Goal: Information Seeking & Learning: Learn about a topic

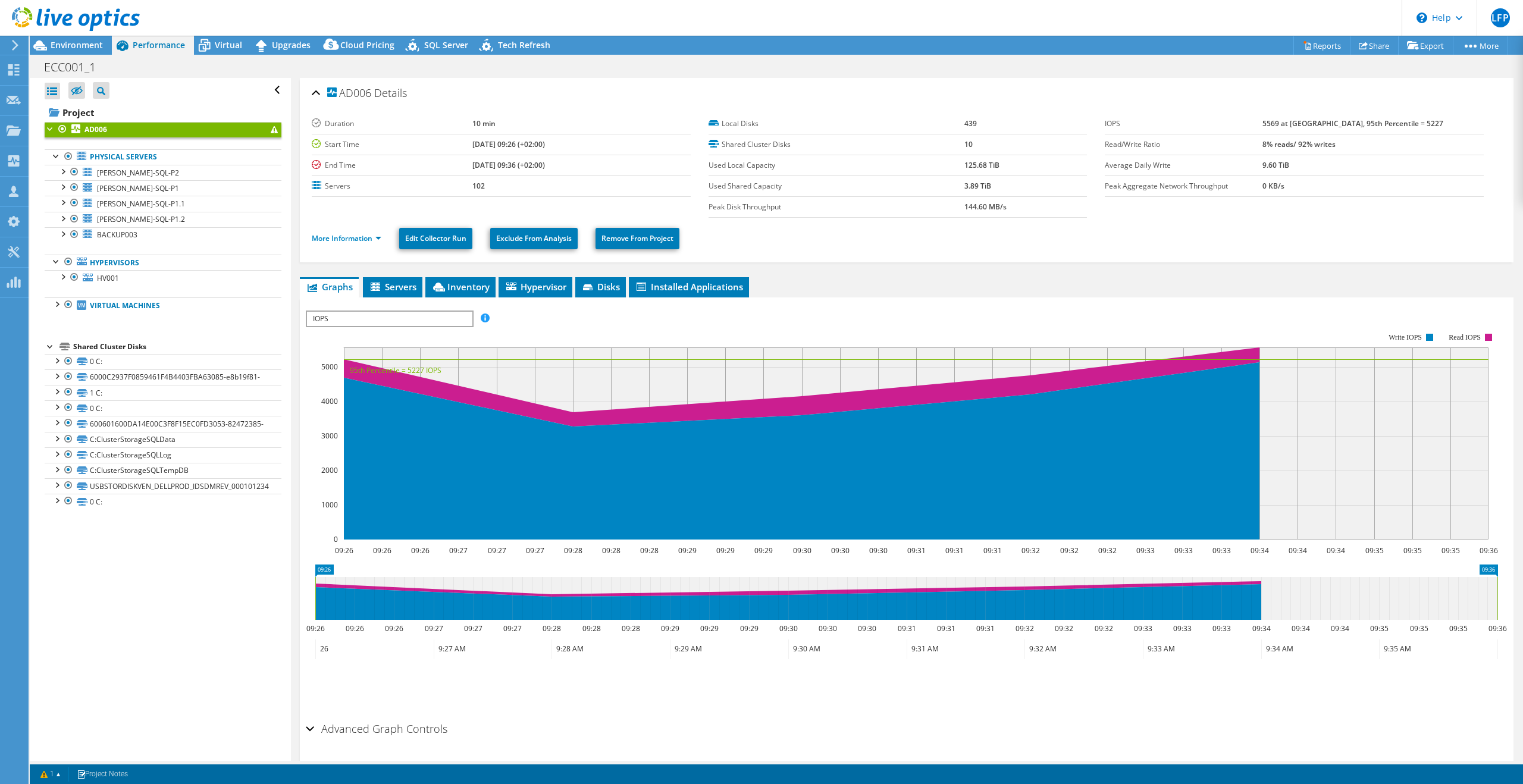
select select "USD"
click at [63, 46] on span "Environment" at bounding box center [76, 45] width 52 height 12
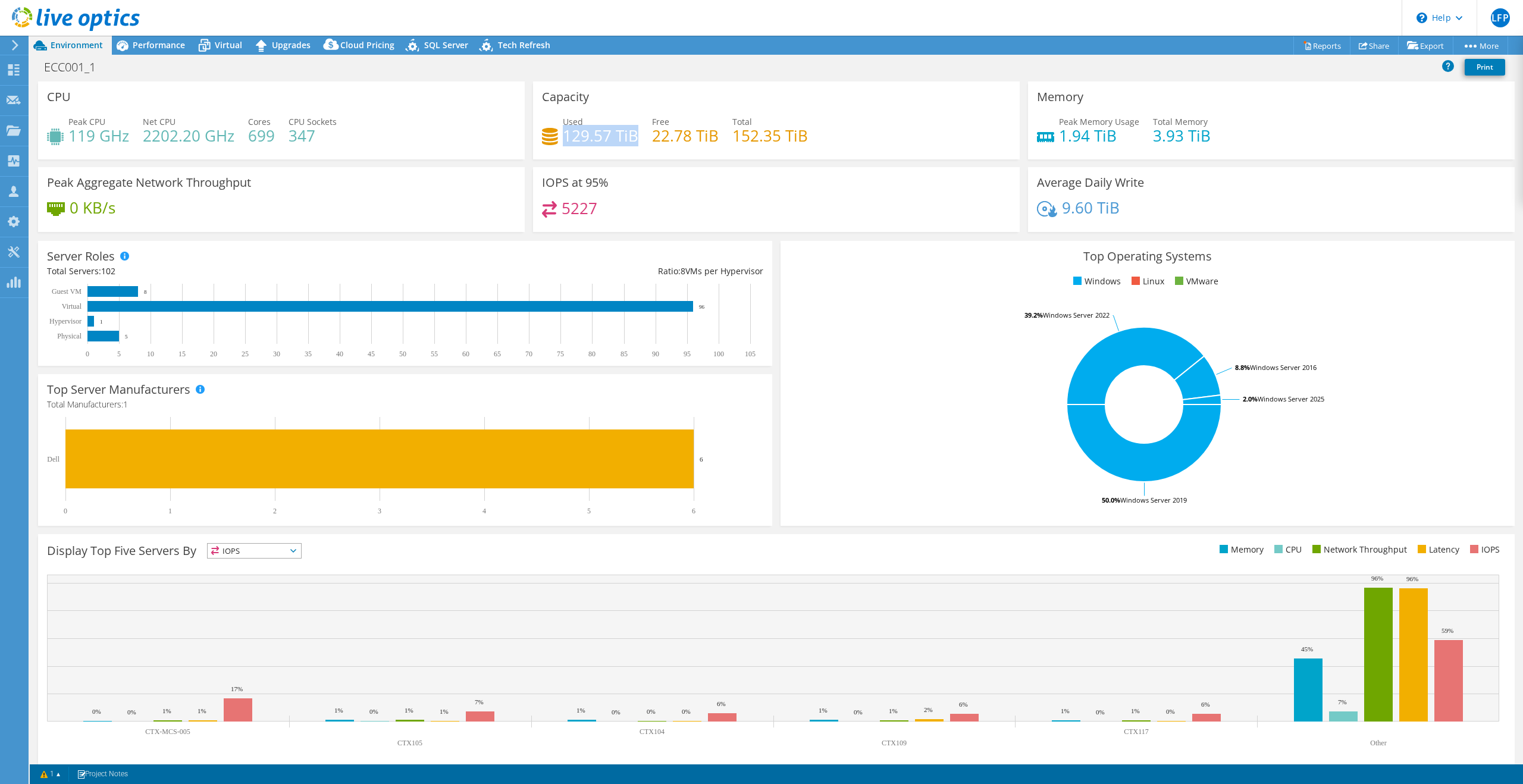
drag, startPoint x: 567, startPoint y: 135, endPoint x: 637, endPoint y: 137, distance: 70.0
click at [637, 137] on h4 "129.57 TiB" at bounding box center [600, 135] width 75 height 13
copy h4 "129.57 TiB"
click at [153, 56] on div "ECC001_1 Print" at bounding box center [776, 67] width 1493 height 22
click at [155, 50] on div "Performance" at bounding box center [153, 45] width 82 height 19
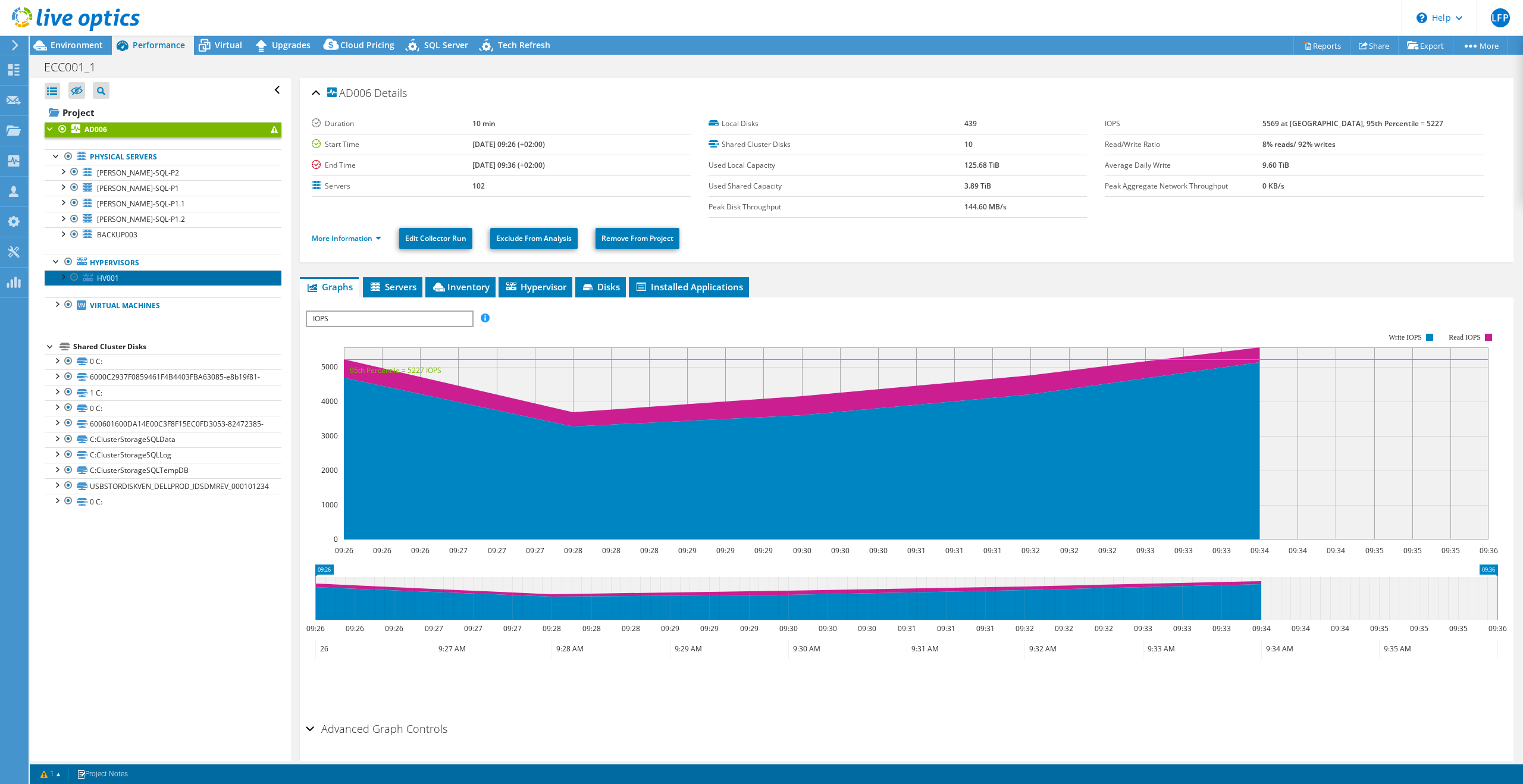
click at [110, 280] on span "HV001" at bounding box center [108, 278] width 22 height 10
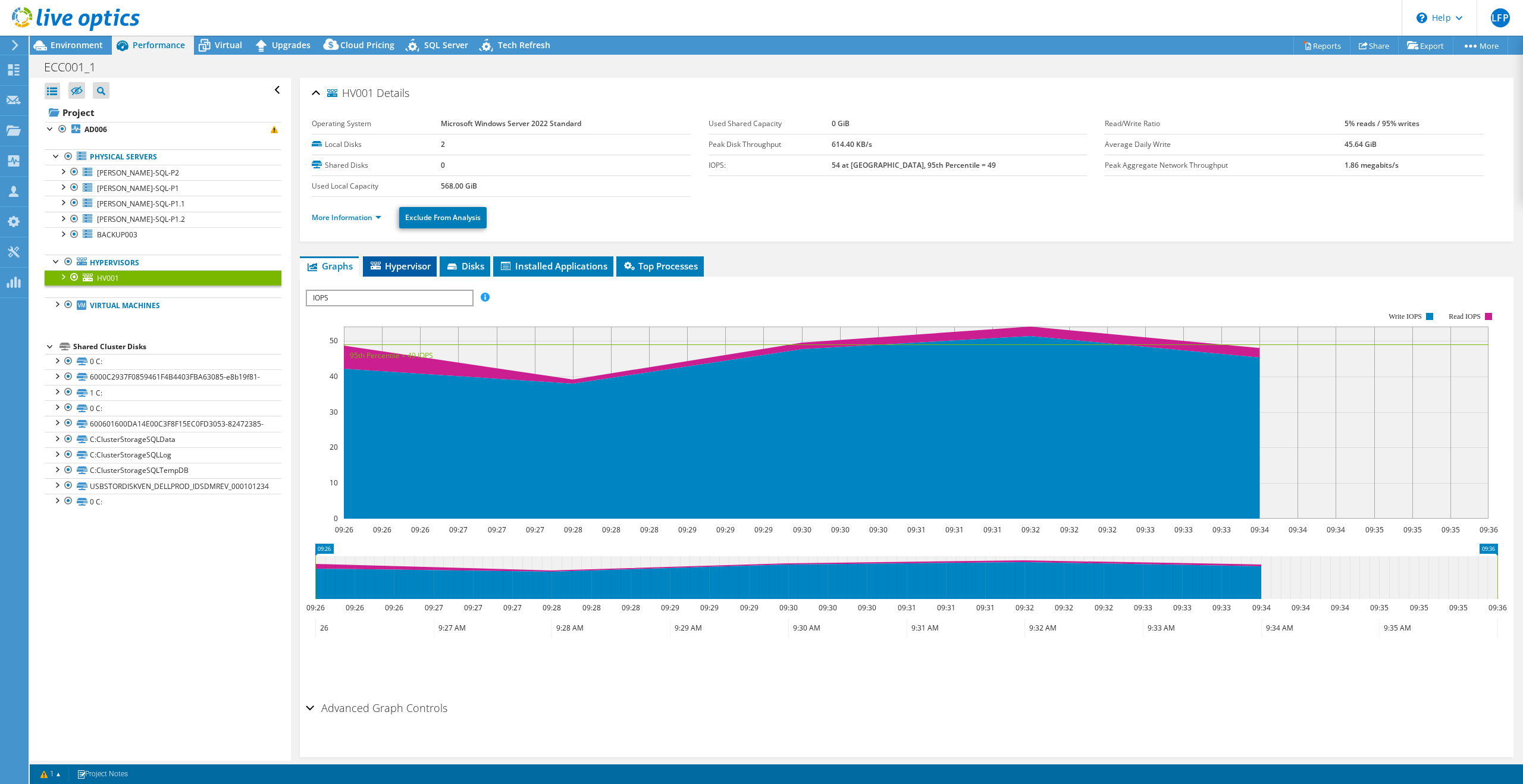
click at [404, 262] on span "Hypervisor" at bounding box center [400, 265] width 62 height 12
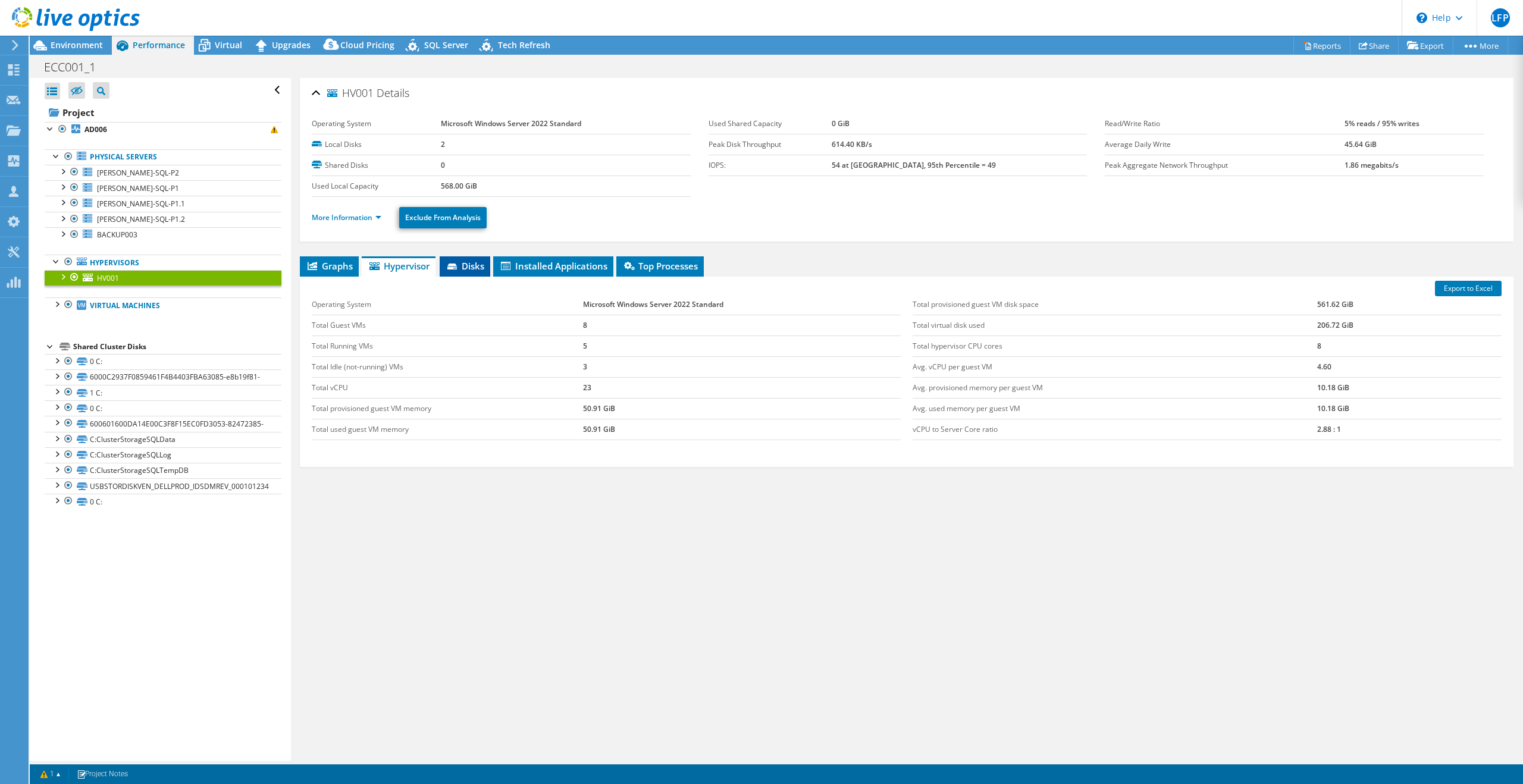
click at [470, 265] on span "Disks" at bounding box center [465, 265] width 39 height 12
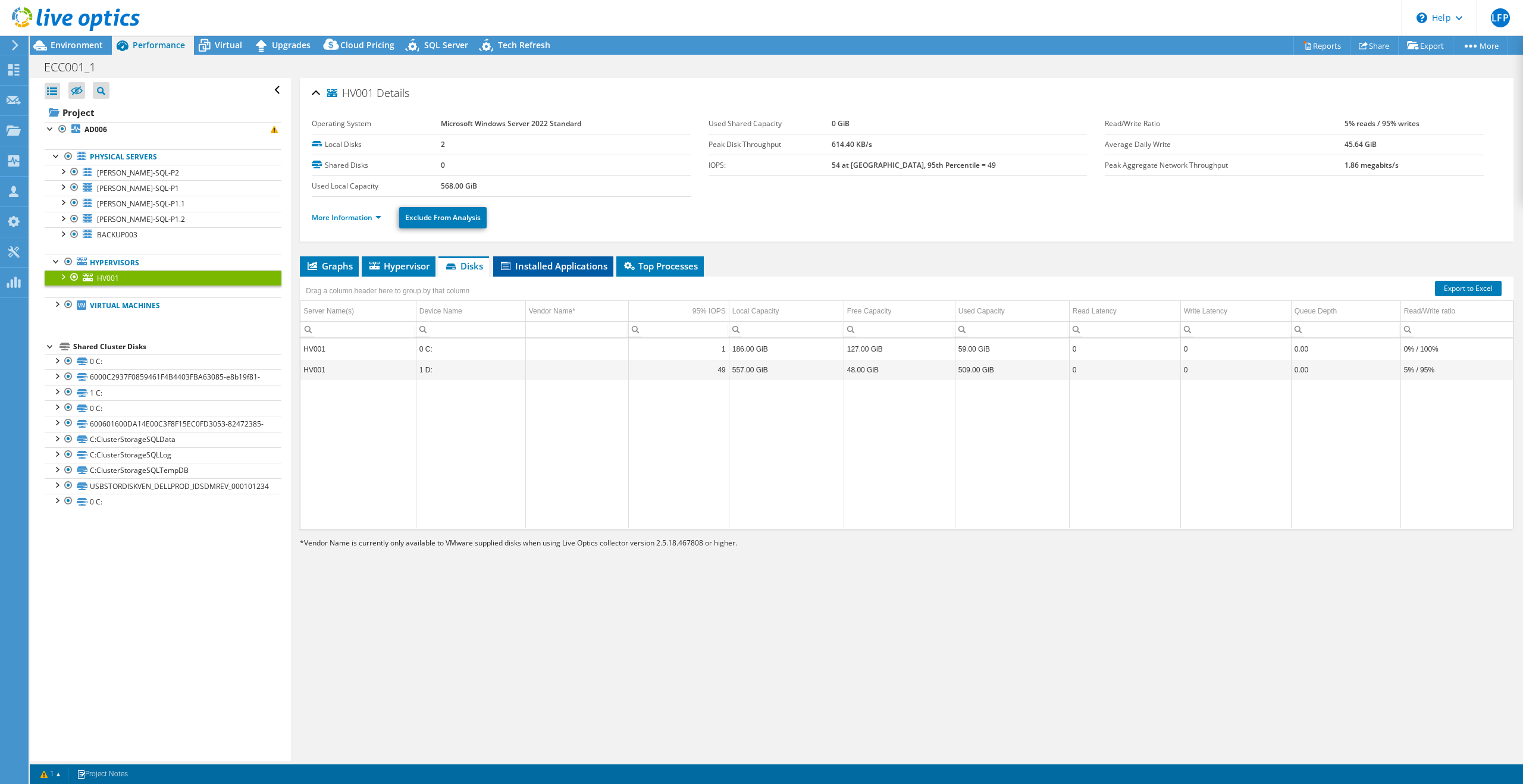
click at [543, 272] on li "Installed Applications" at bounding box center [553, 266] width 120 height 20
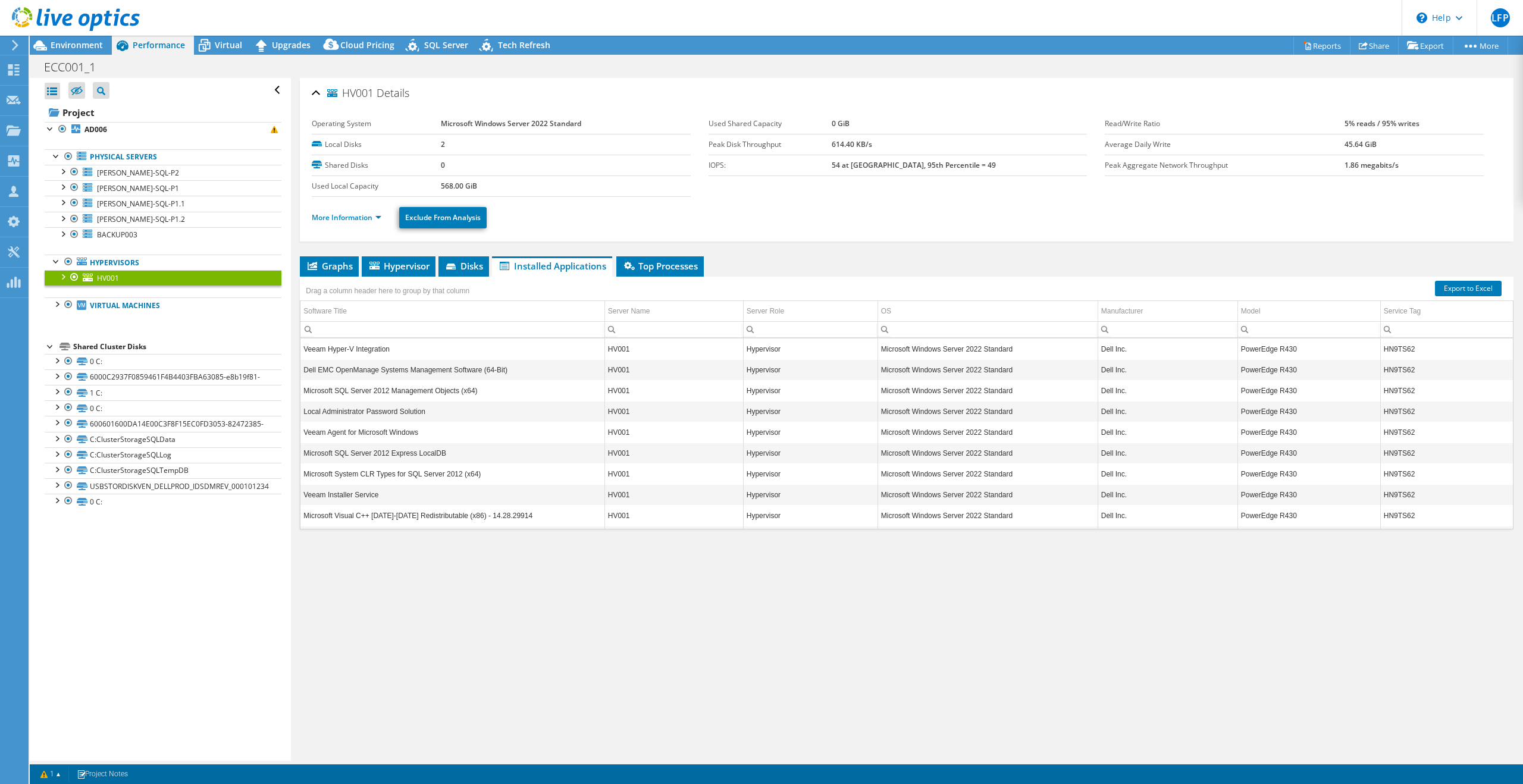
click at [411, 352] on td "Veeam Hyper-V Integration" at bounding box center [452, 349] width 304 height 21
click at [369, 354] on td "Veeam Hyper-V Integration" at bounding box center [452, 349] width 304 height 21
click at [619, 347] on td "HV001" at bounding box center [674, 349] width 139 height 21
click at [59, 305] on div at bounding box center [56, 303] width 12 height 12
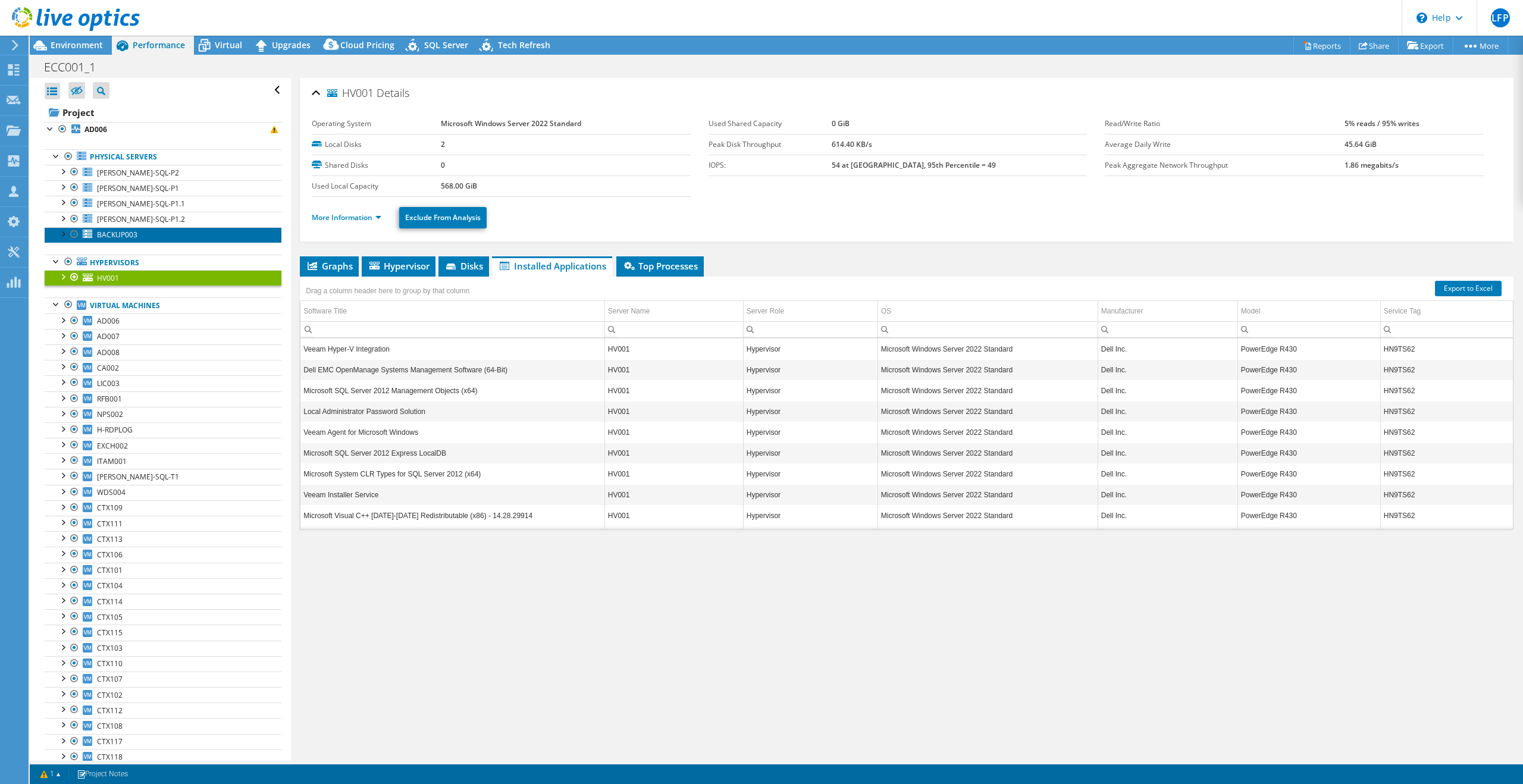
click at [104, 233] on span "BACKUP003" at bounding box center [117, 234] width 41 height 10
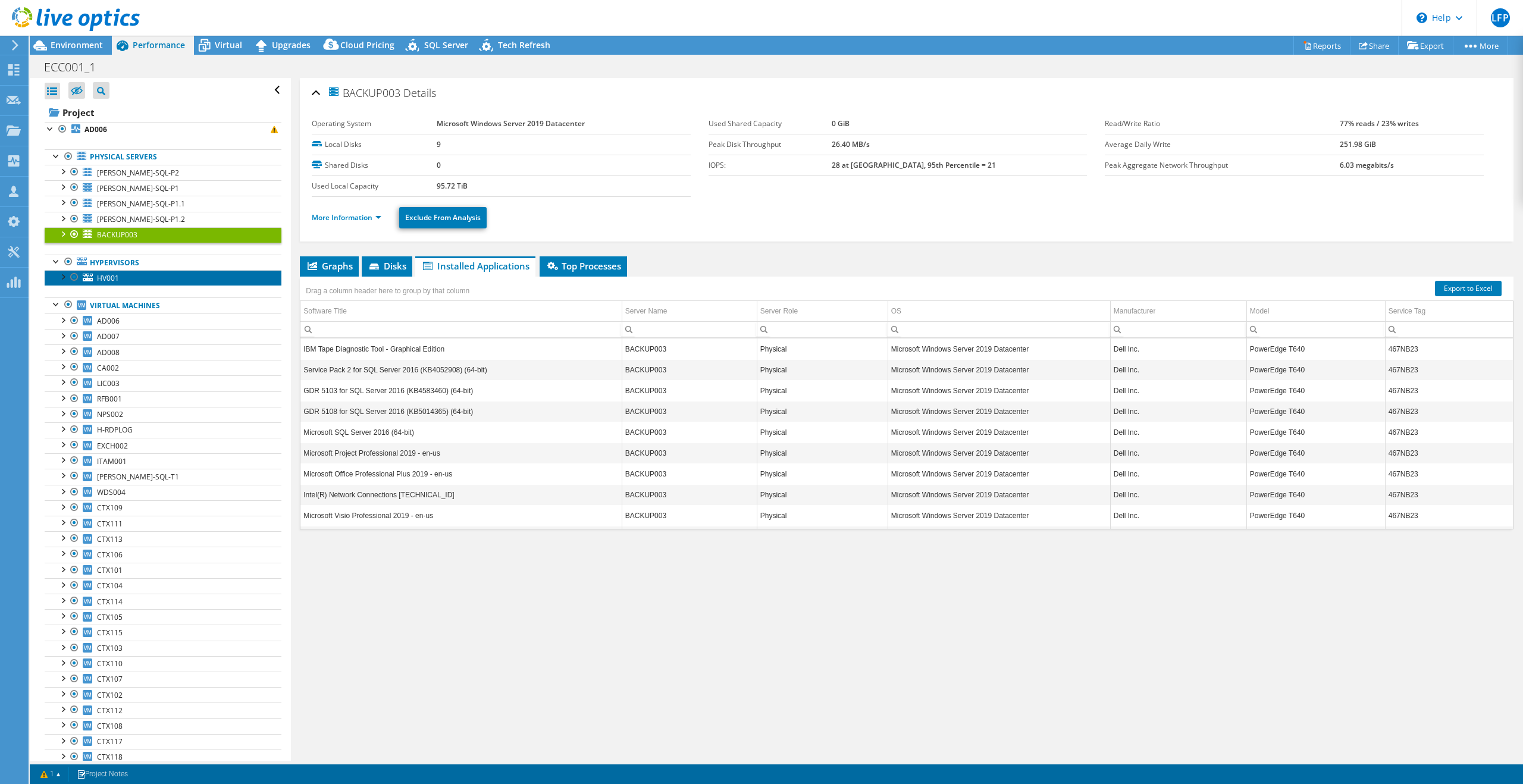
click at [112, 284] on link "HV001" at bounding box center [162, 278] width 237 height 15
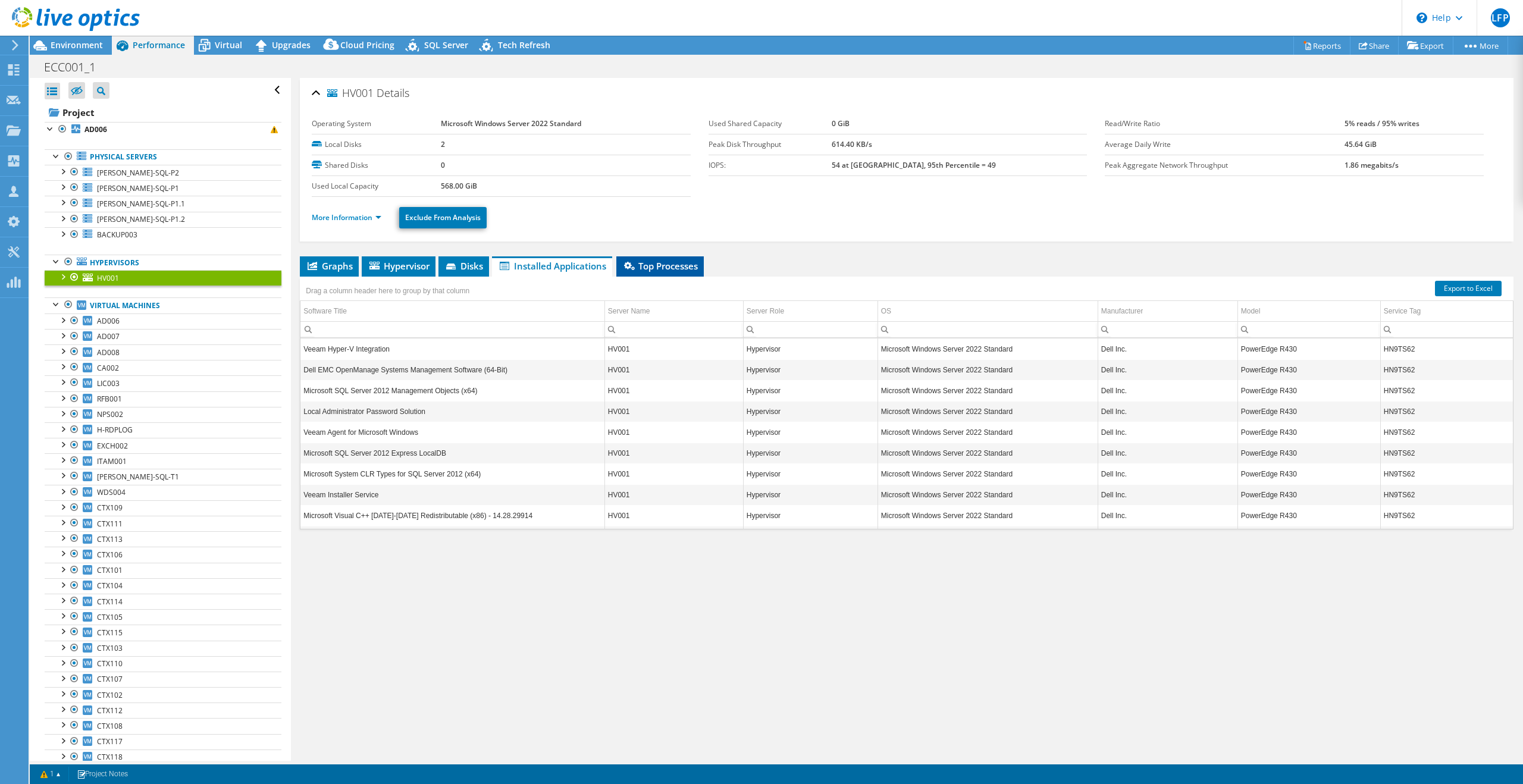
click at [654, 274] on li "Top Processes" at bounding box center [660, 266] width 88 height 20
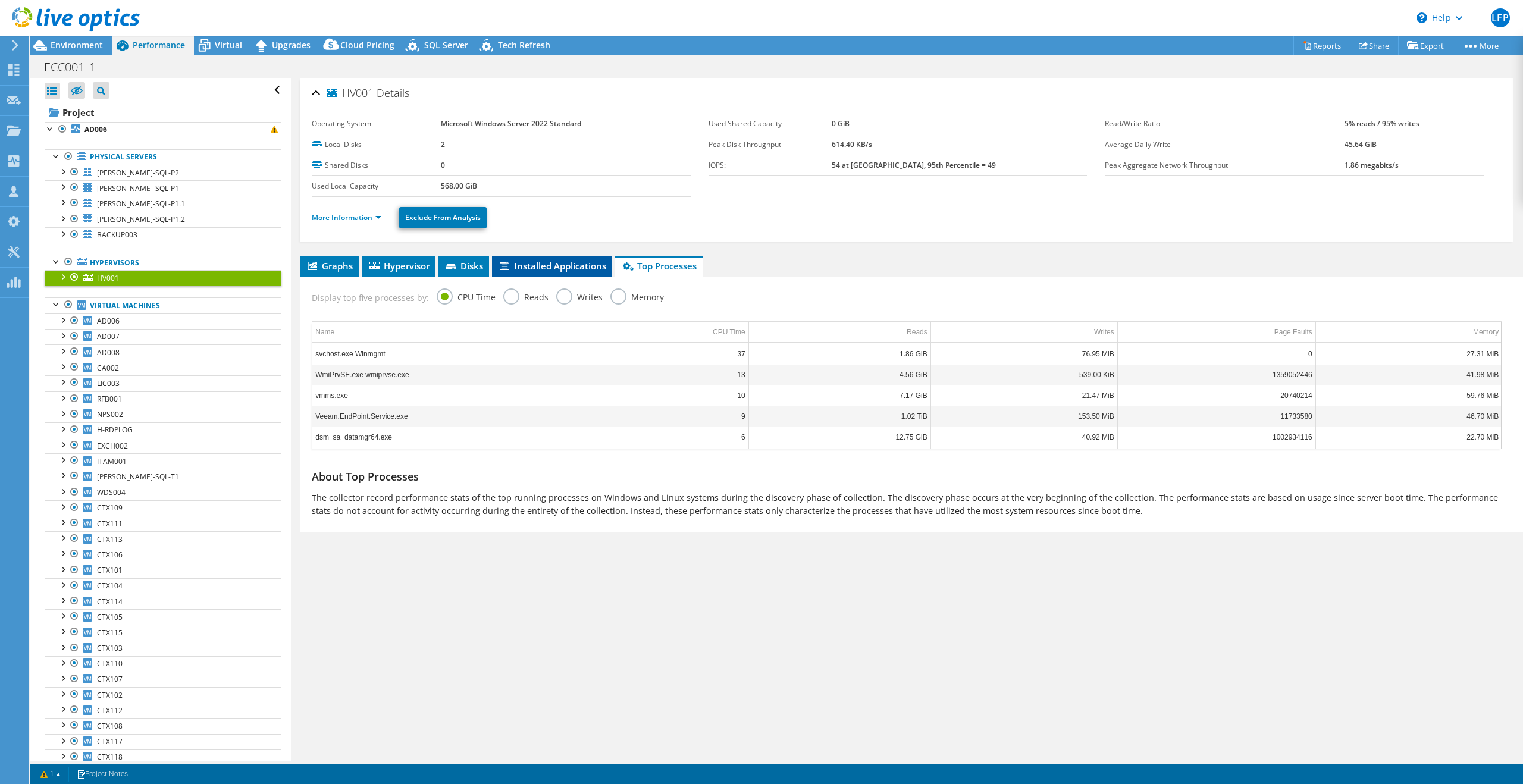
click at [540, 267] on span "Installed Applications" at bounding box center [552, 265] width 108 height 12
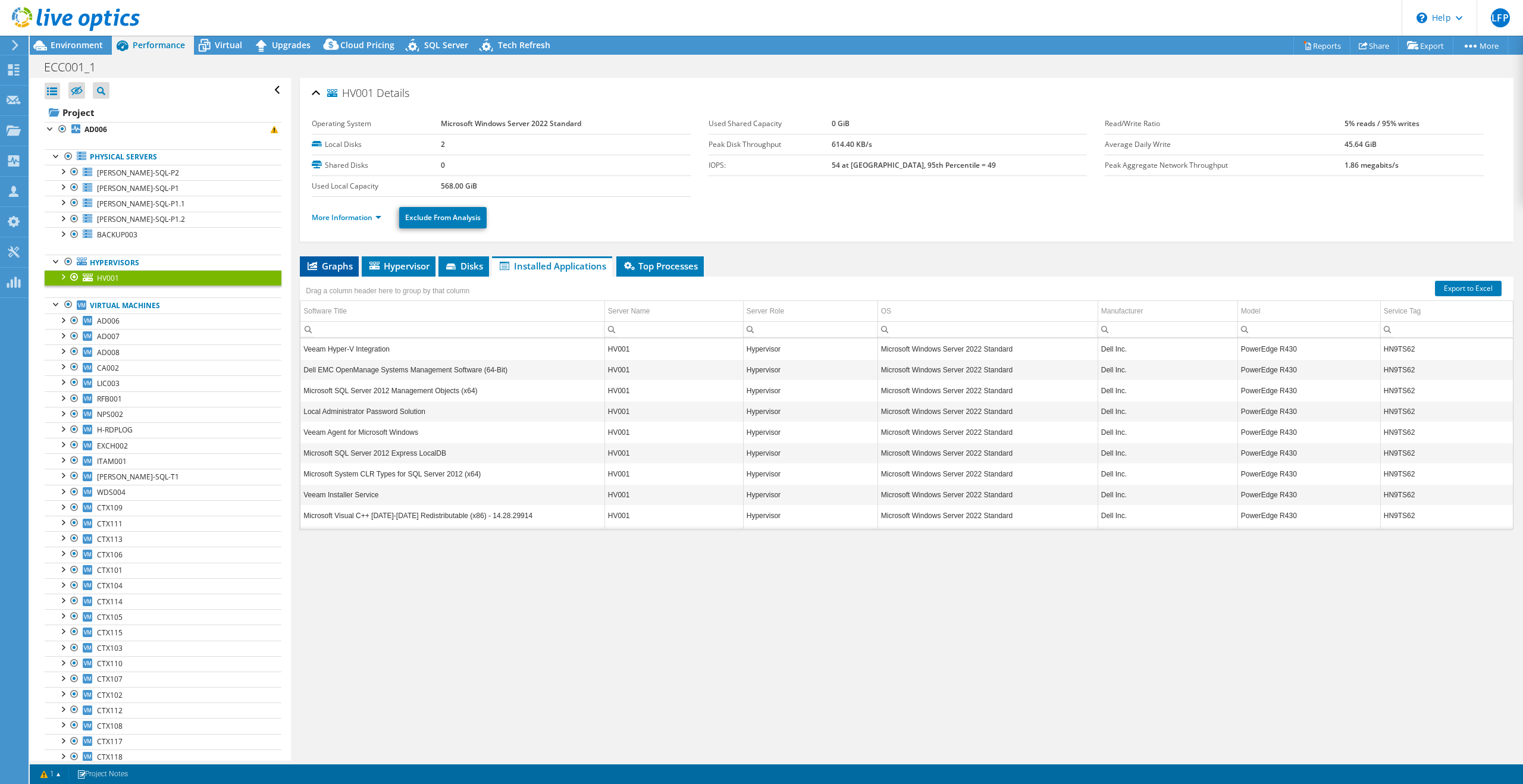
click at [334, 265] on span "Graphs" at bounding box center [329, 265] width 47 height 12
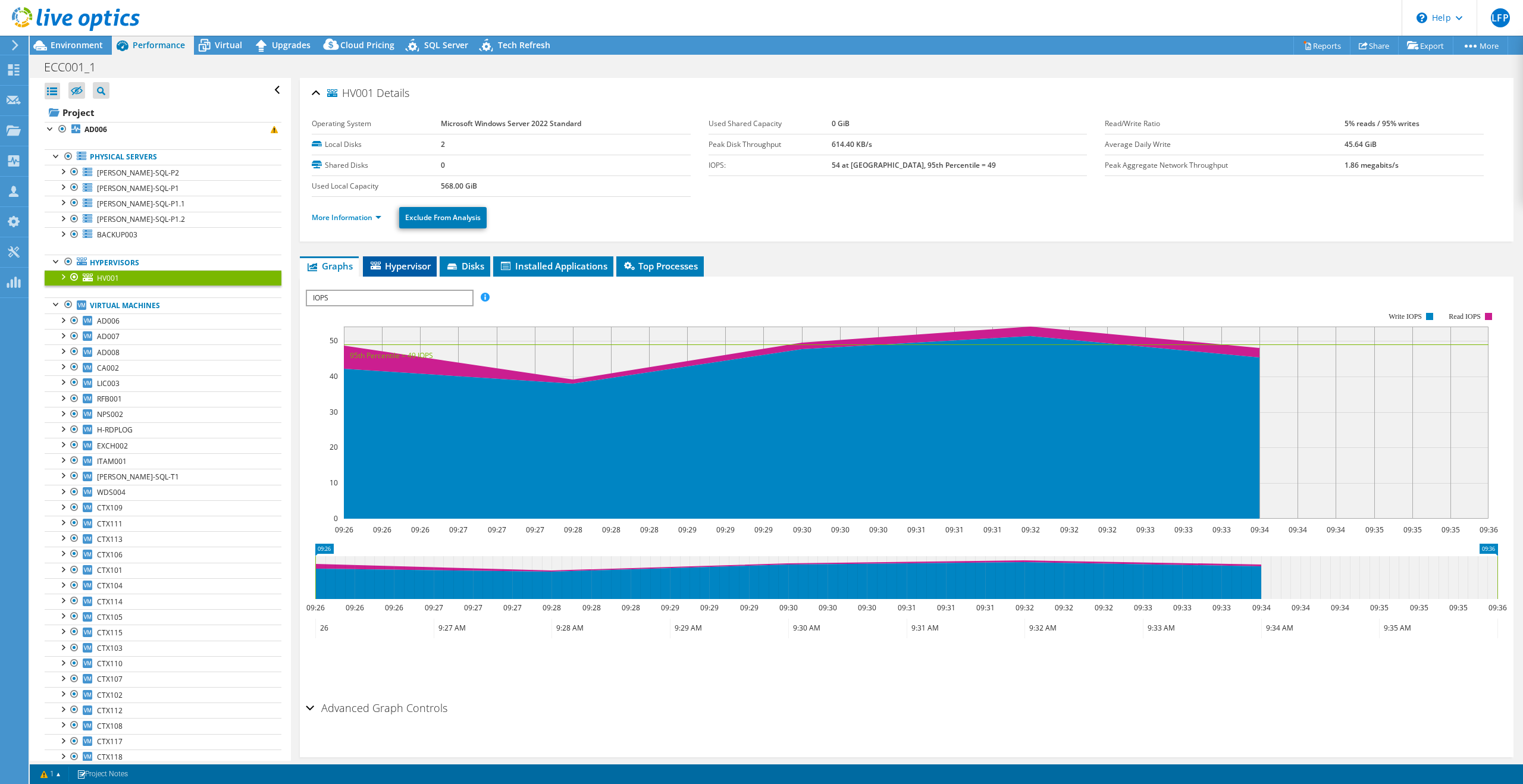
click at [401, 265] on span "Hypervisor" at bounding box center [400, 265] width 62 height 12
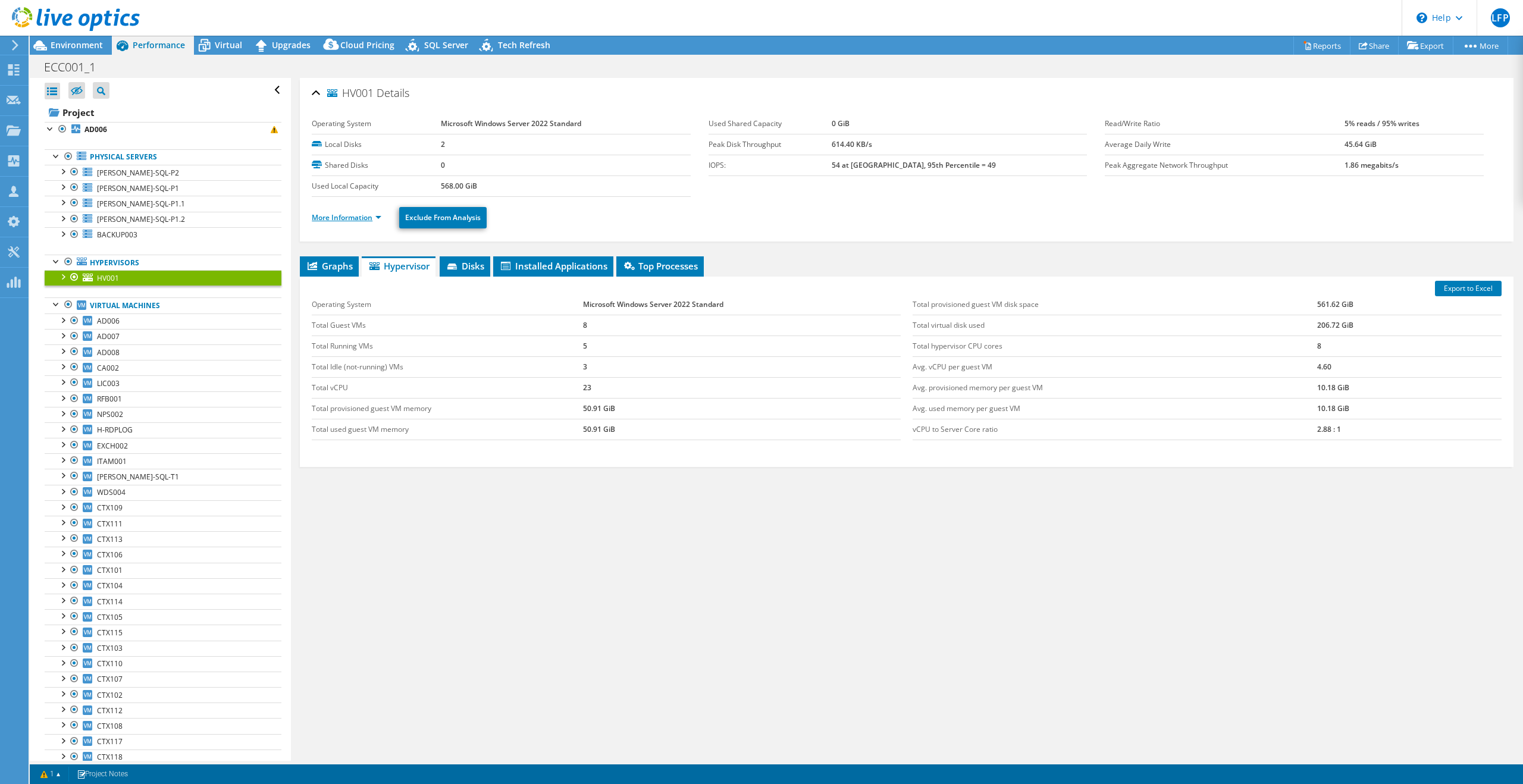
click at [378, 216] on link "More Information" at bounding box center [347, 218] width 70 height 10
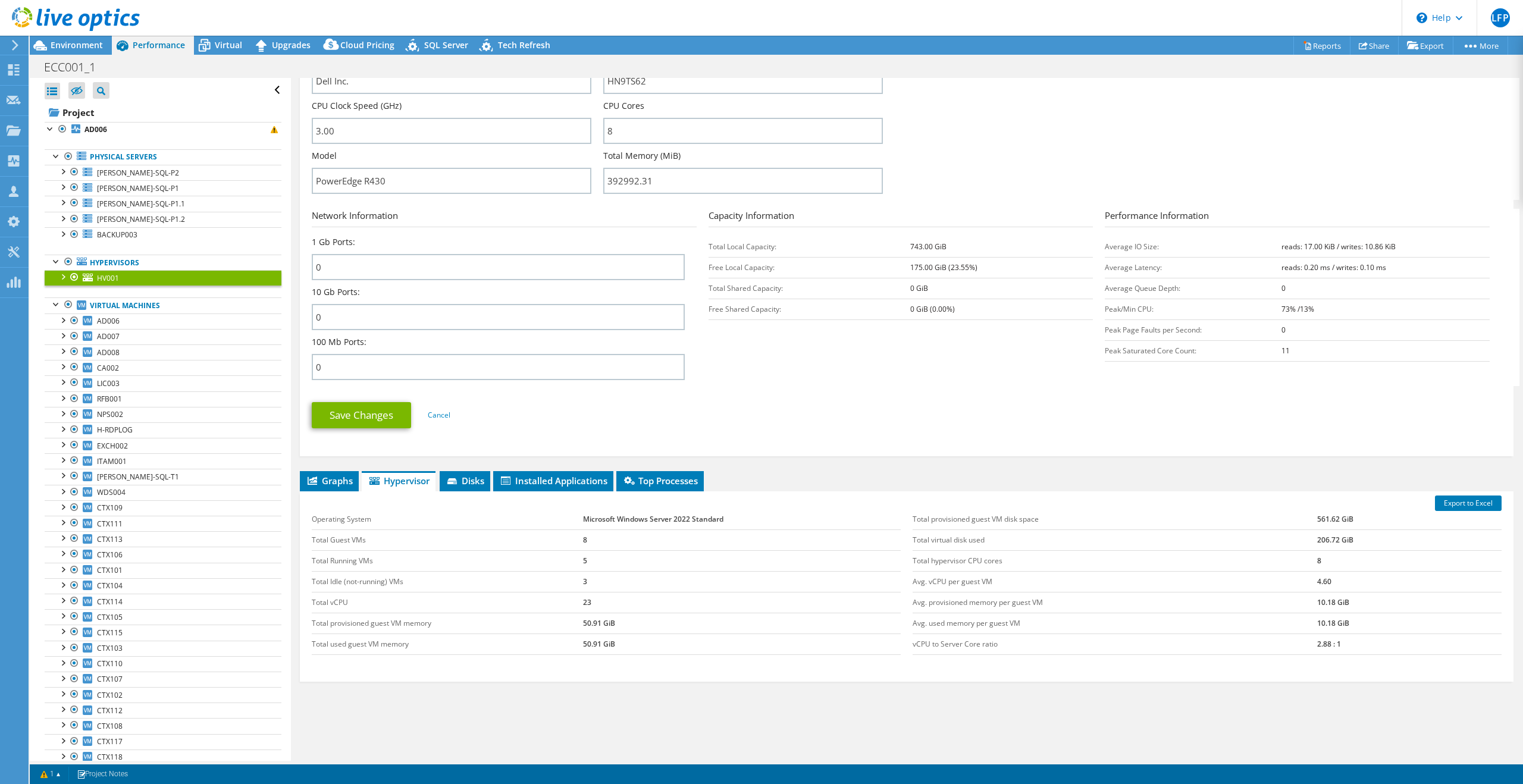
scroll to position [353, 0]
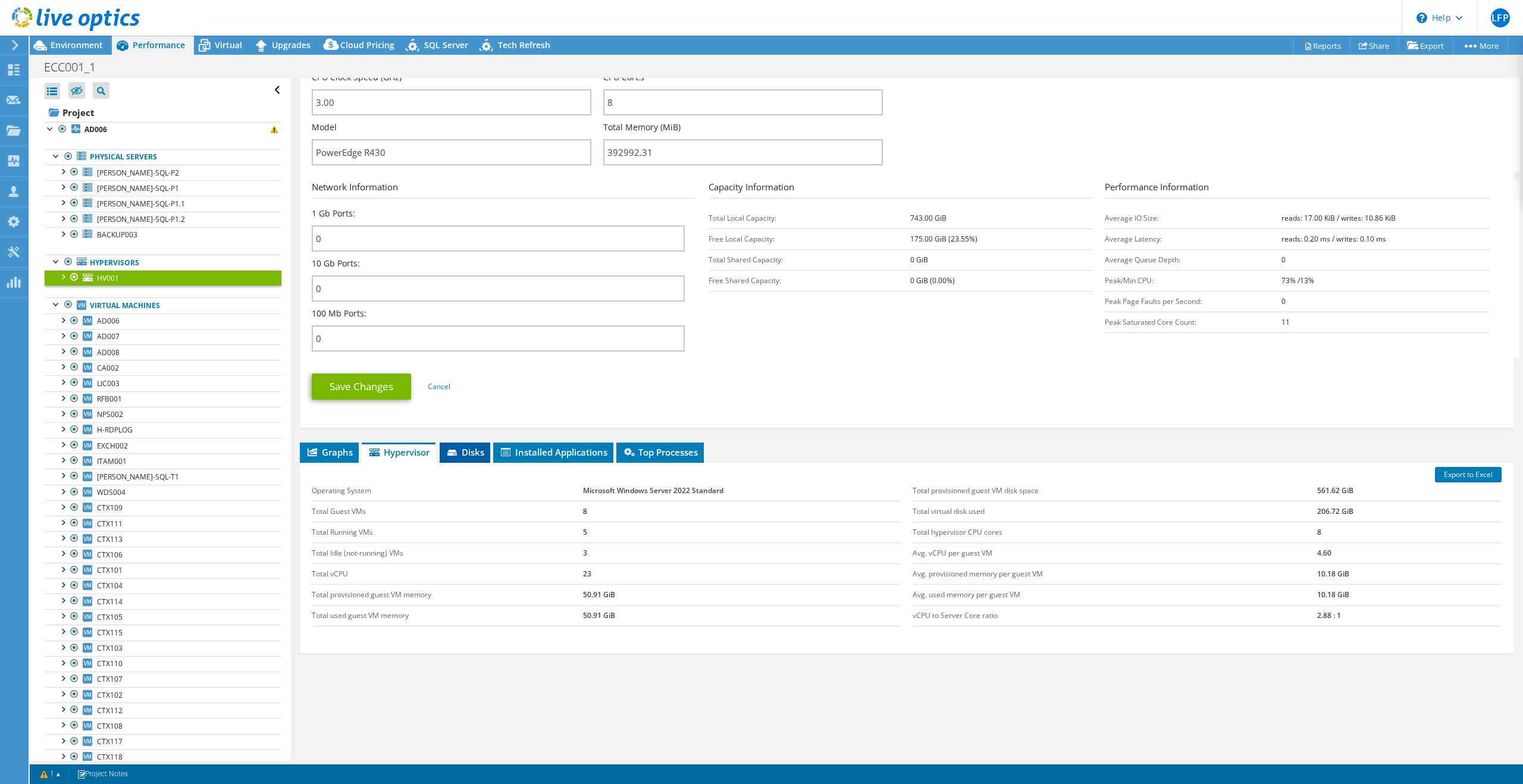
click at [484, 452] on span "Disks" at bounding box center [465, 452] width 39 height 12
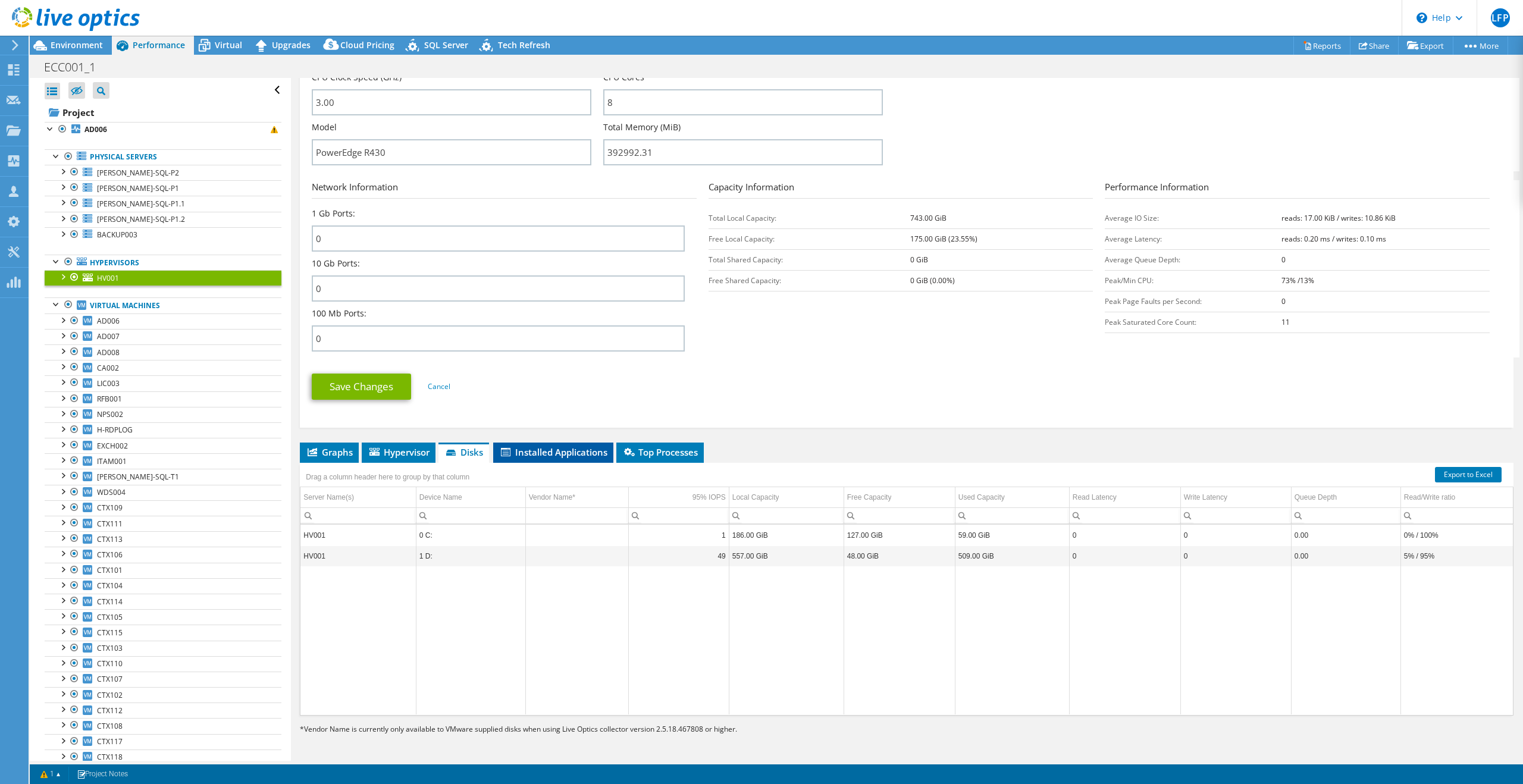
click at [547, 452] on span "Installed Applications" at bounding box center [553, 452] width 108 height 12
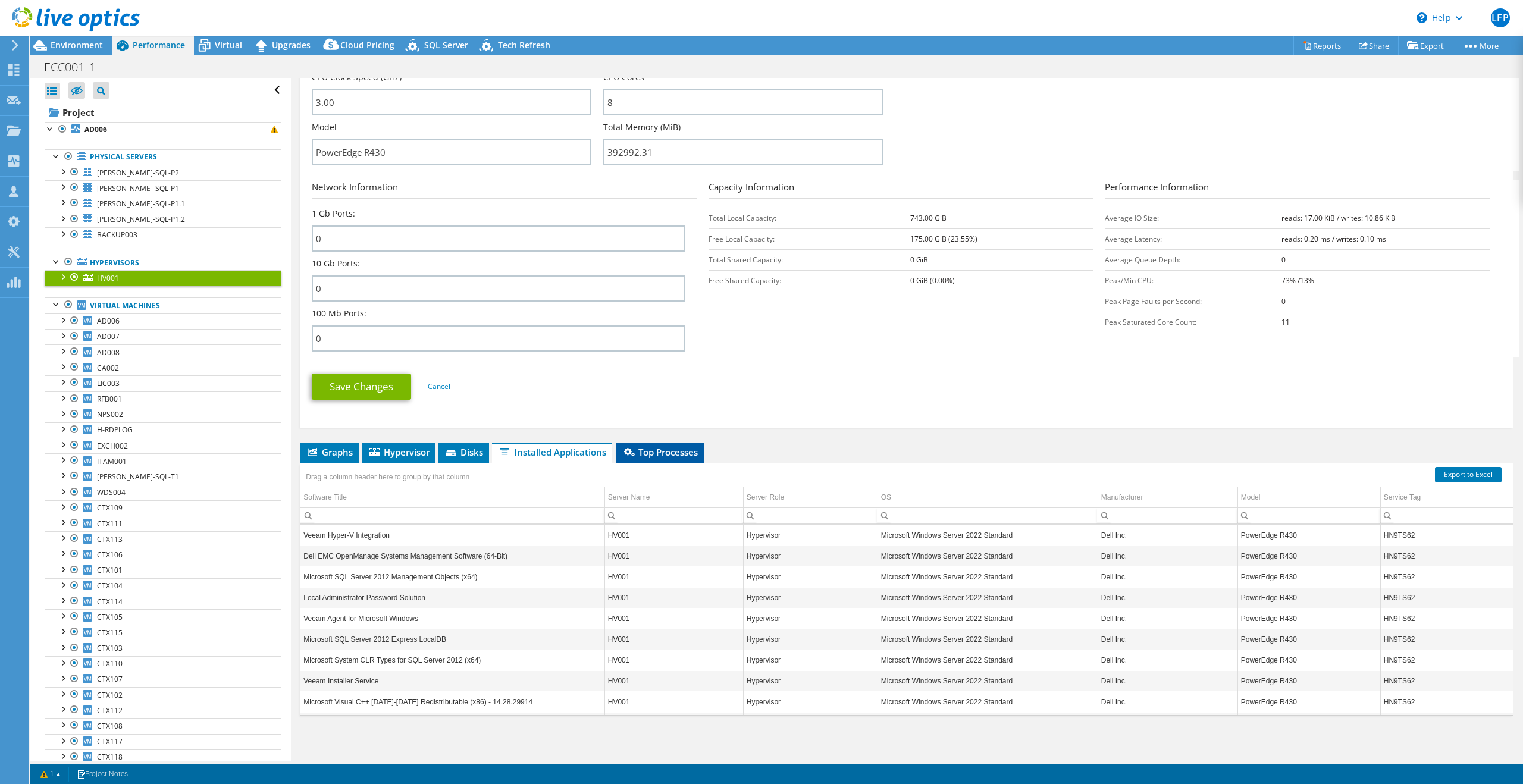
click at [651, 456] on span "Top Processes" at bounding box center [660, 452] width 75 height 12
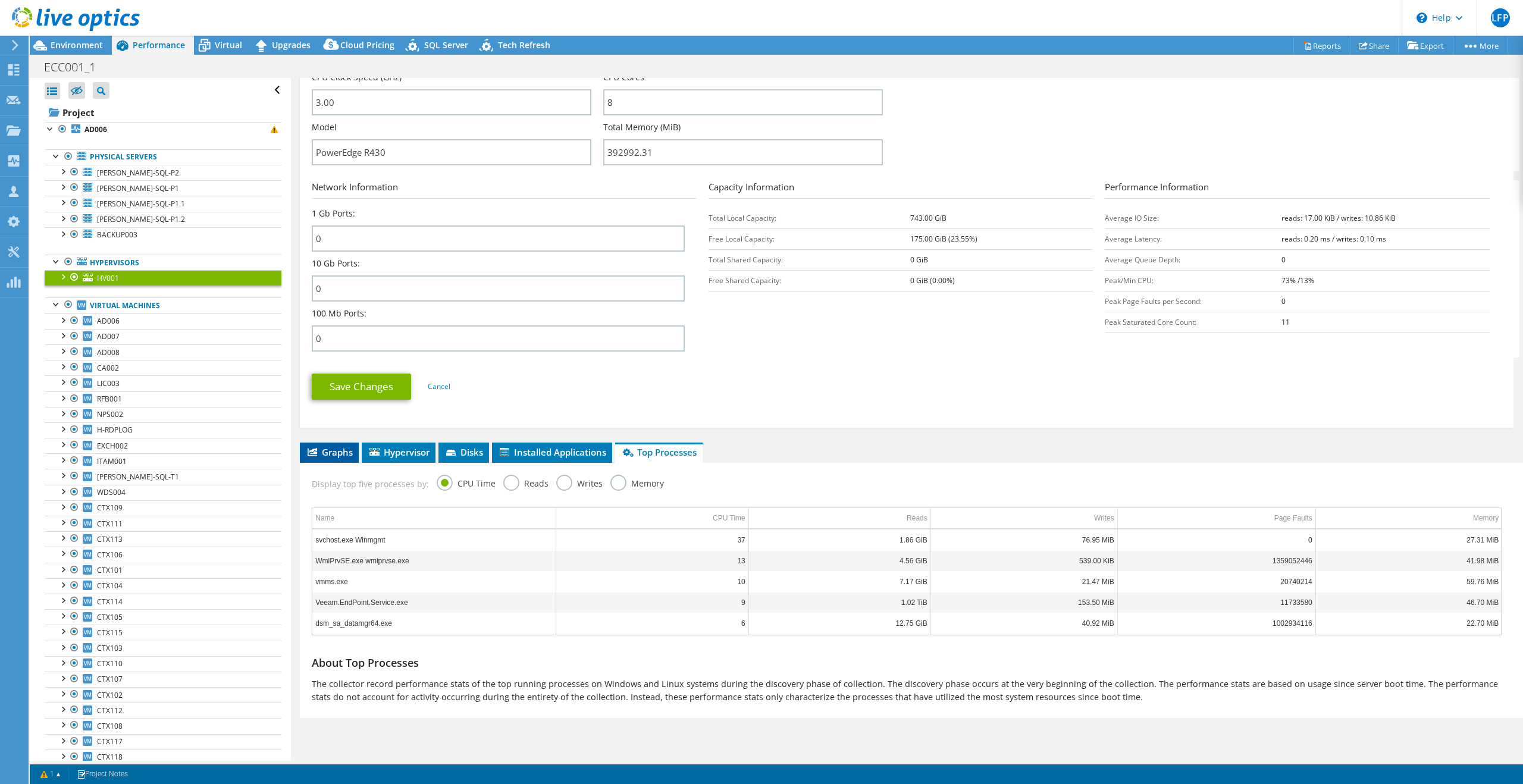
click at [321, 445] on li "Graphs" at bounding box center [329, 452] width 59 height 20
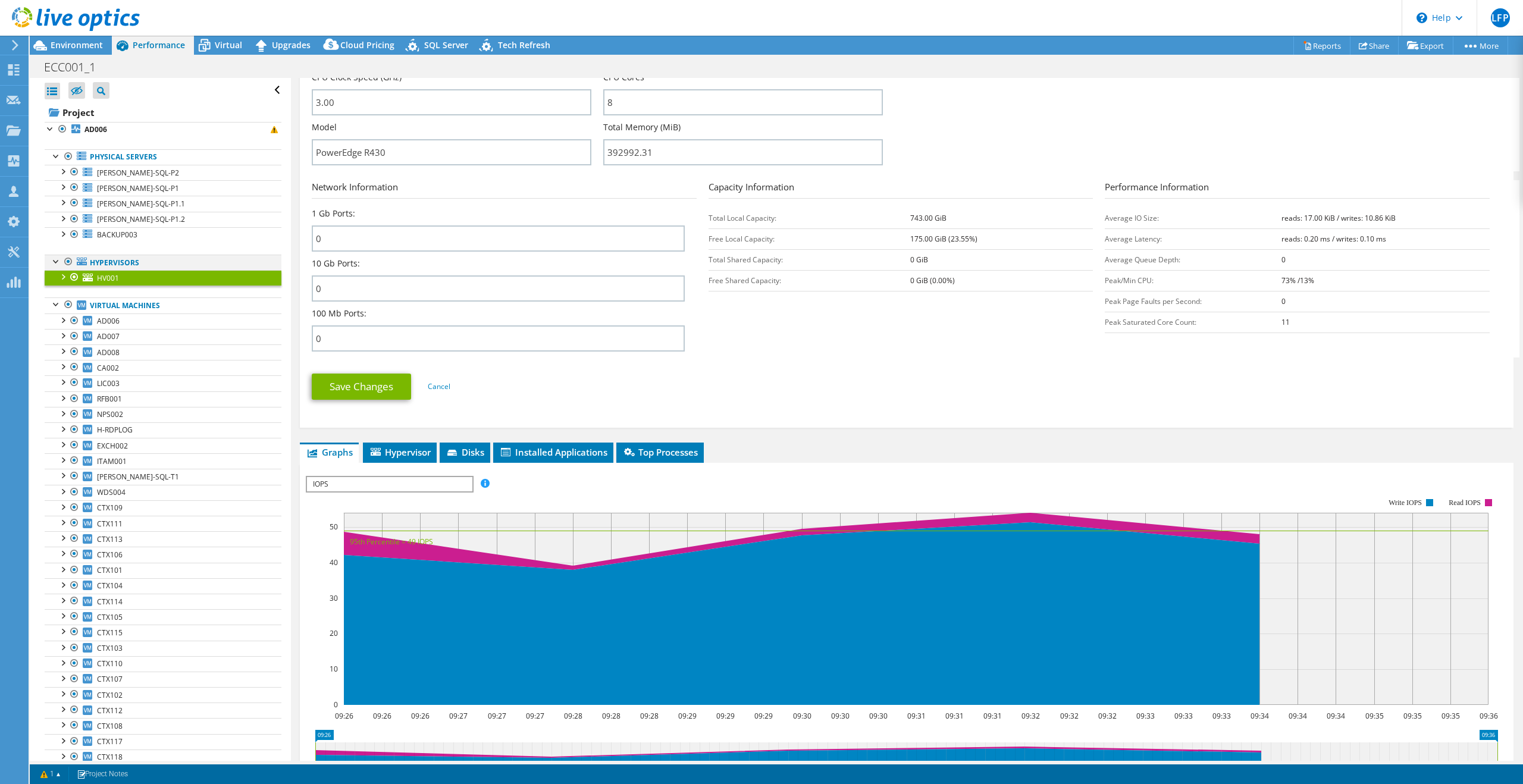
click at [55, 262] on div at bounding box center [56, 260] width 12 height 12
click at [220, 43] on span "Virtual" at bounding box center [228, 45] width 27 height 12
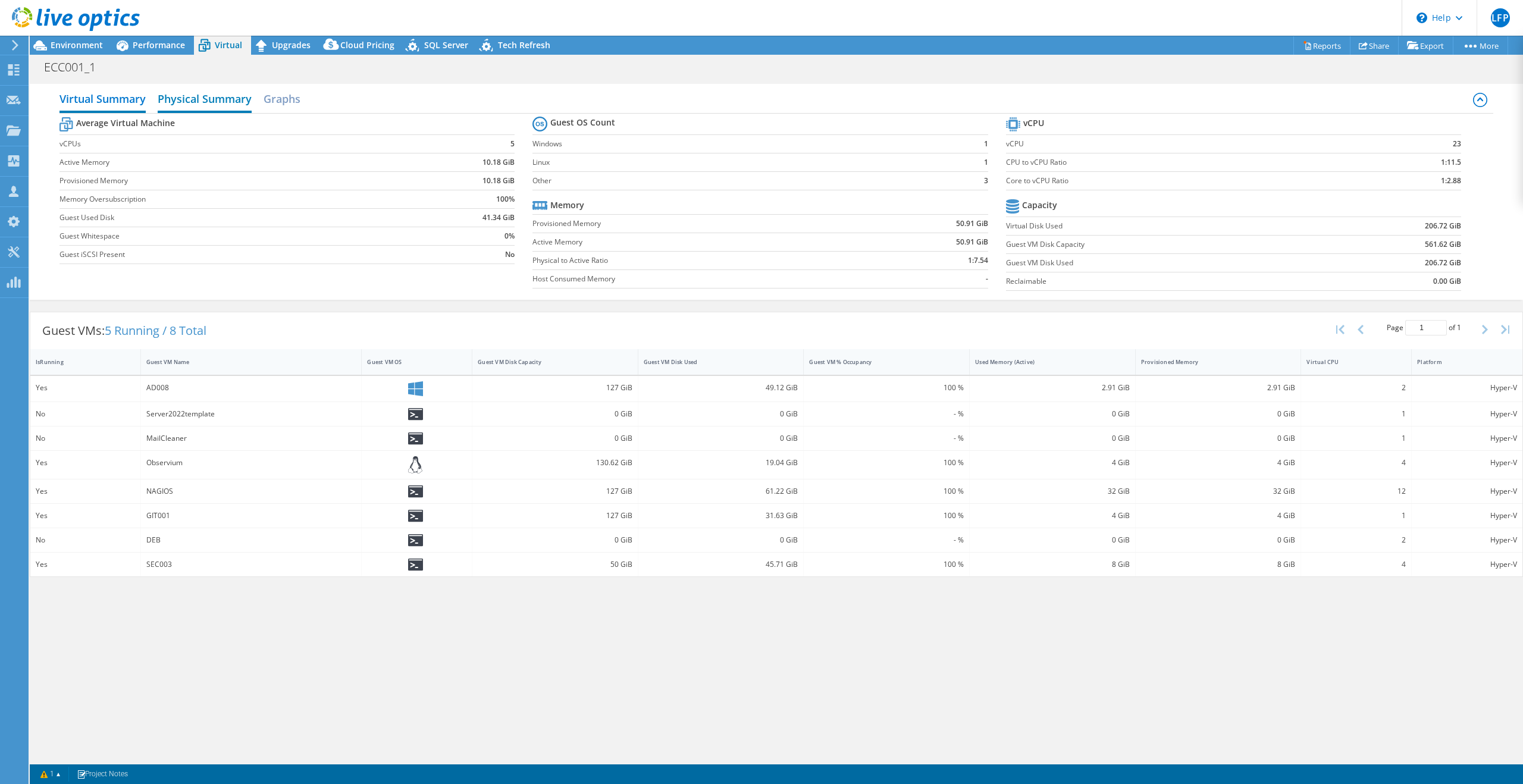
click at [189, 104] on h2 "Physical Summary" at bounding box center [205, 100] width 94 height 26
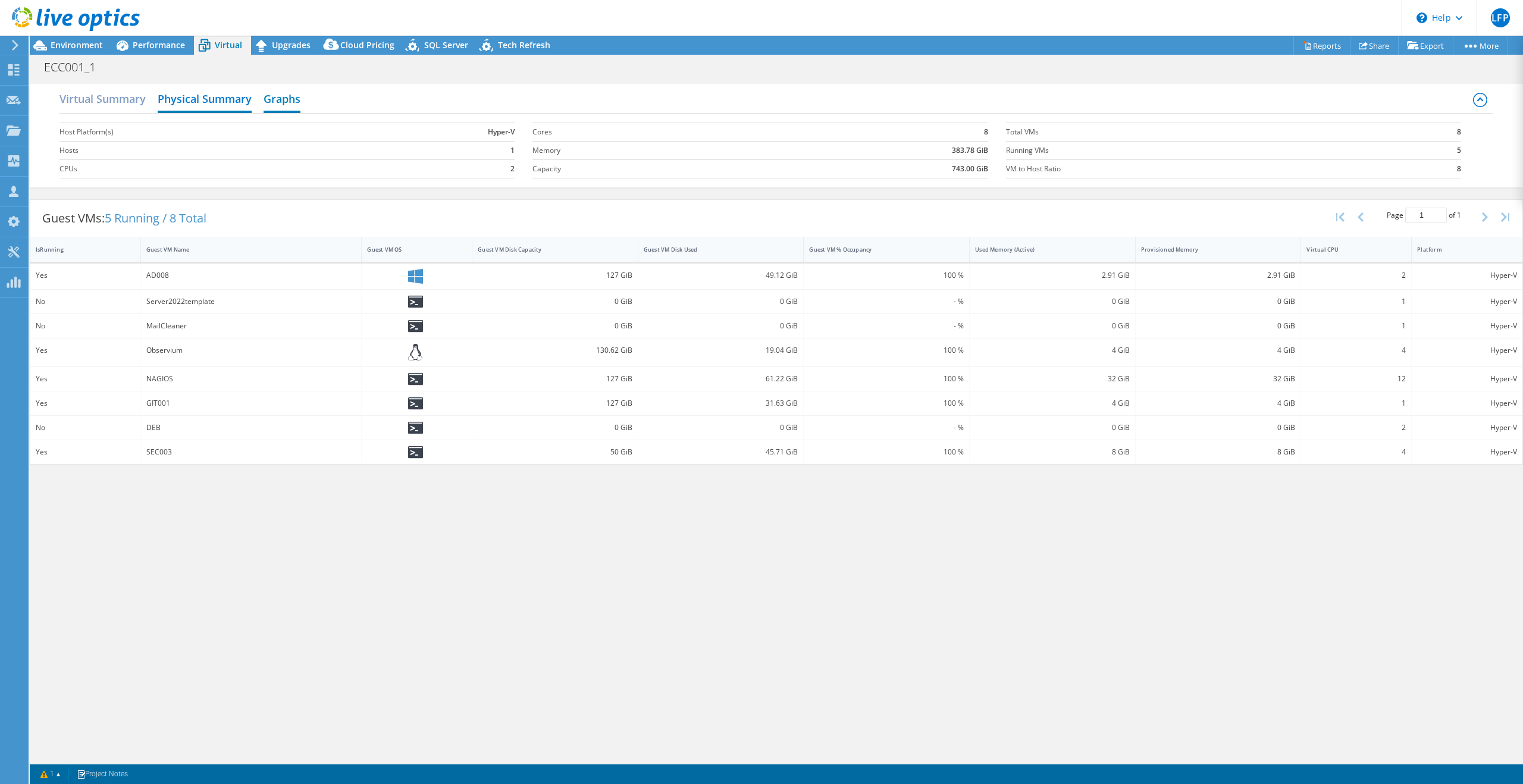
click at [293, 104] on h2 "Graphs" at bounding box center [282, 100] width 37 height 26
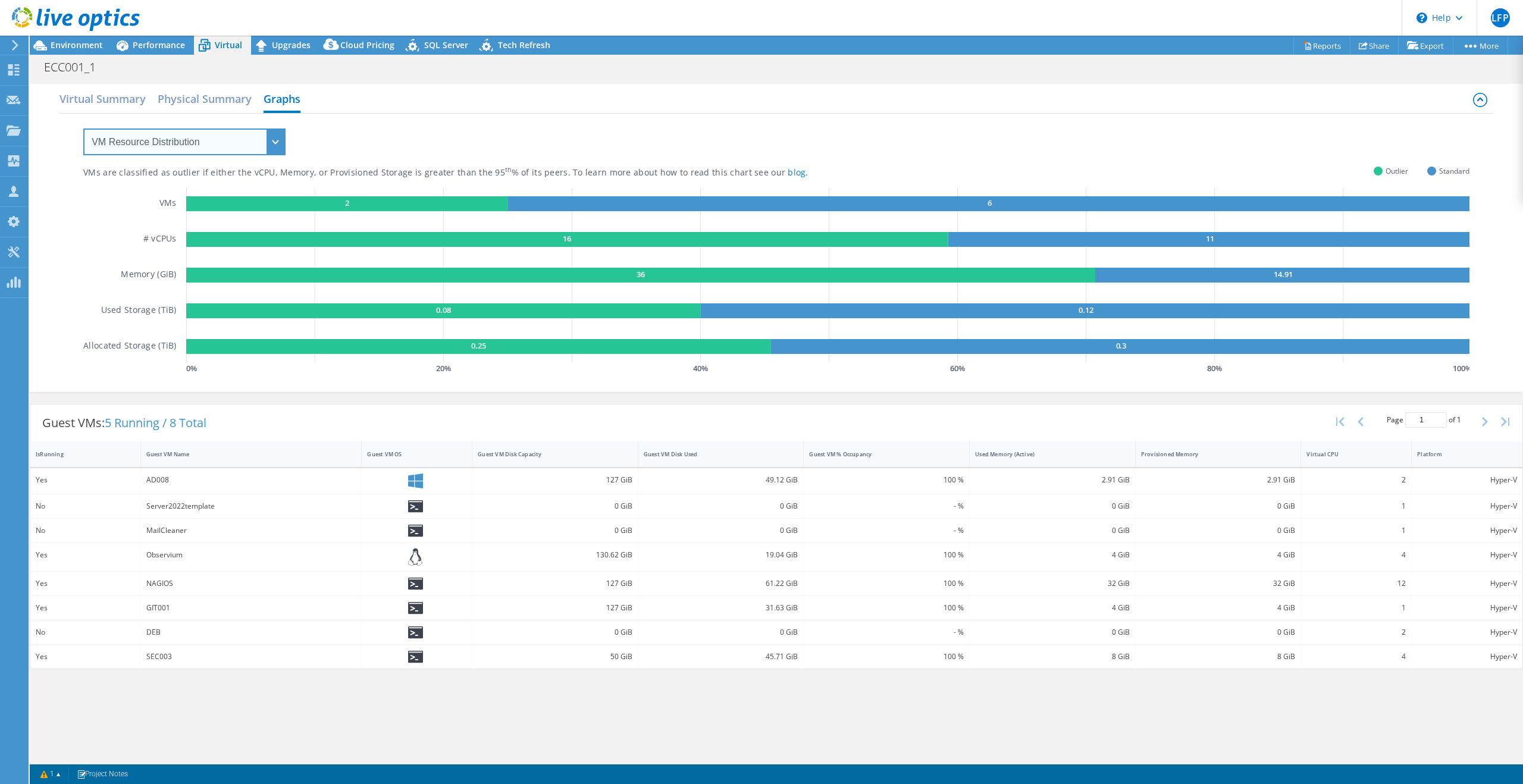
click at [205, 133] on select "VM Resource Distribution Provisioning Contrast Over Provisioning" at bounding box center [184, 142] width 202 height 27
click at [83, 128] on select "VM Resource Distribution Provisioning Contrast Over Provisioning" at bounding box center [184, 142] width 202 height 27
click at [286, 52] on div "Upgrades" at bounding box center [286, 45] width 68 height 19
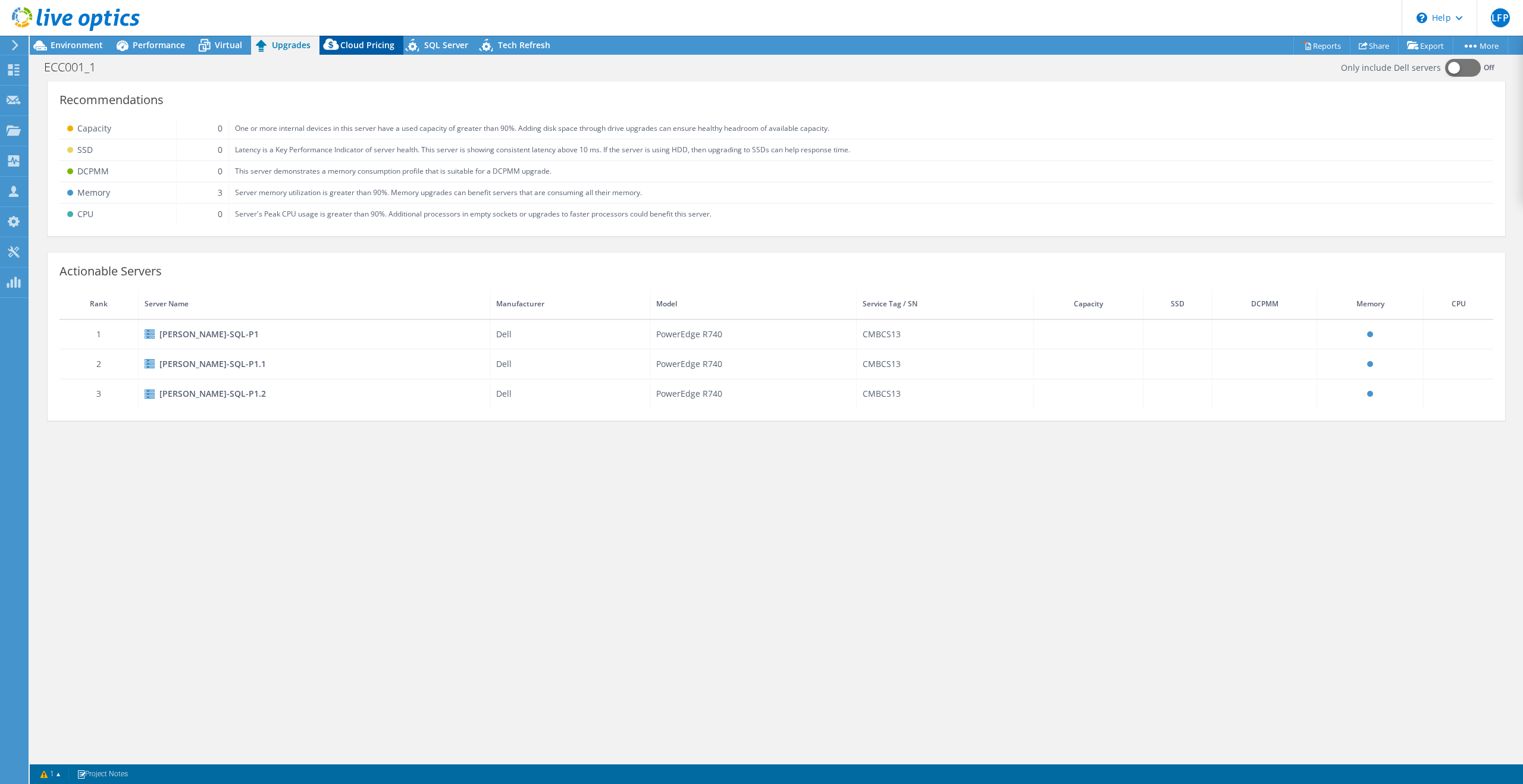
click at [347, 48] on span "Cloud Pricing" at bounding box center [367, 45] width 54 height 12
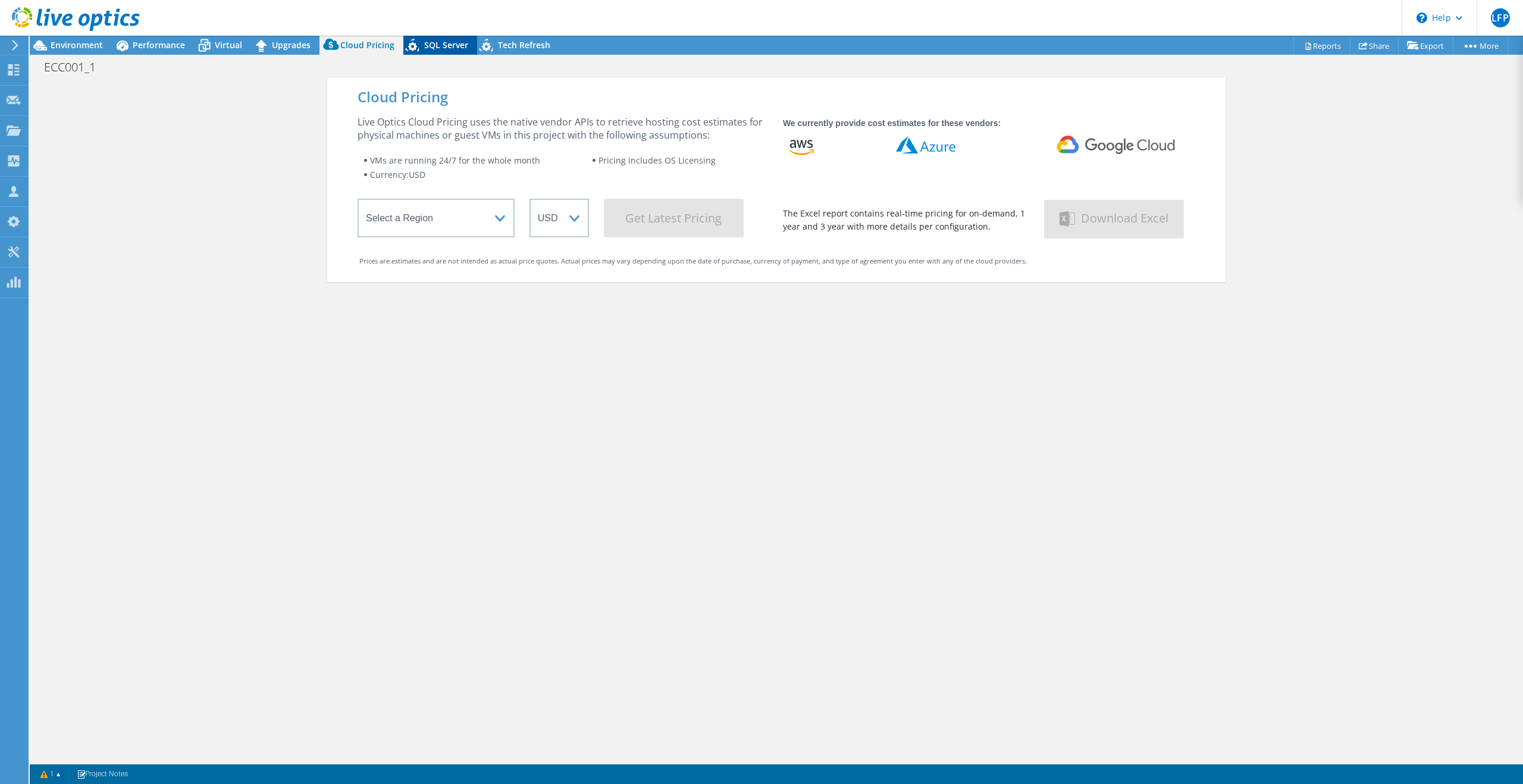
click at [436, 50] on span "SQL Server" at bounding box center [446, 45] width 44 height 12
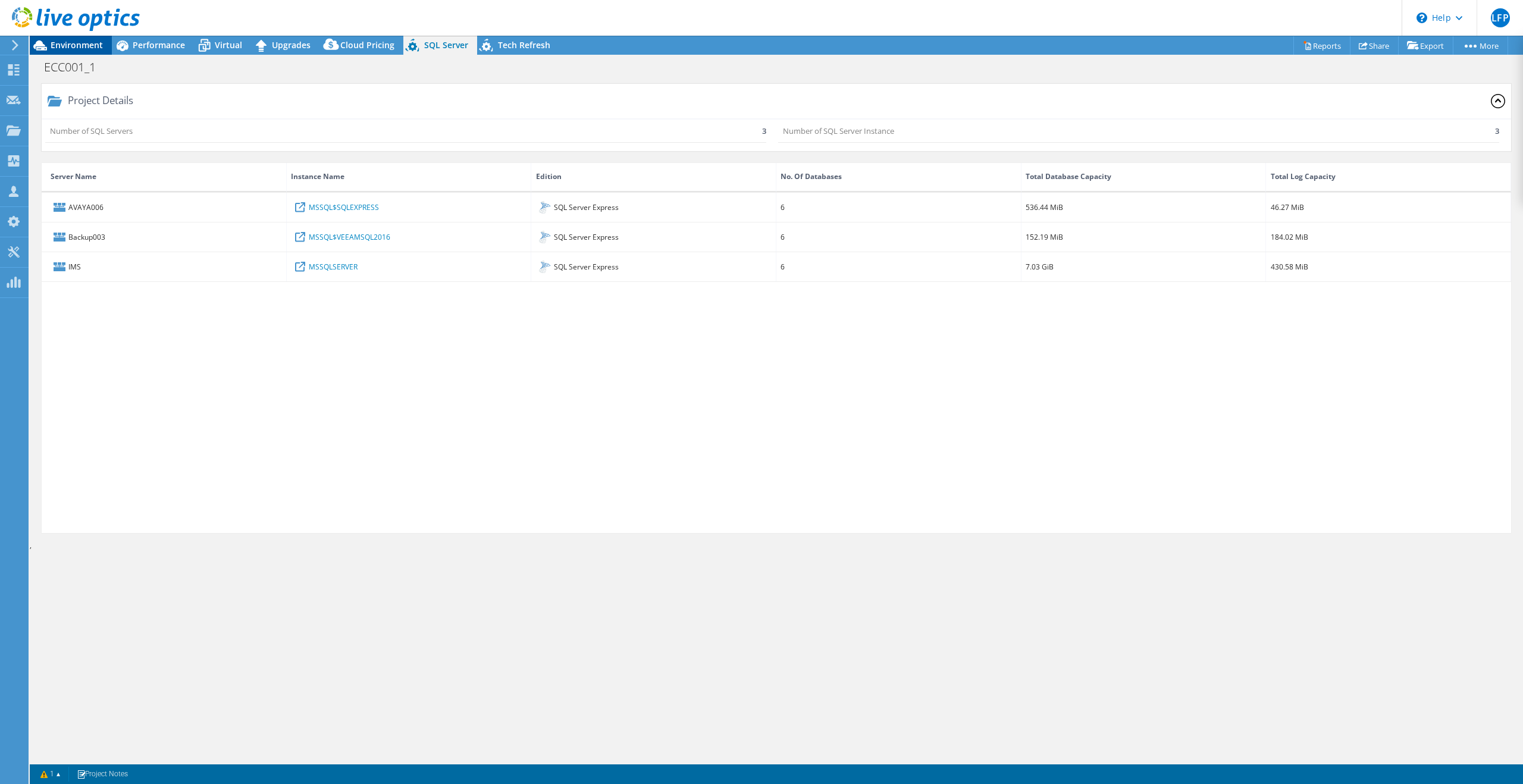
click at [72, 50] on span "Environment" at bounding box center [76, 45] width 52 height 12
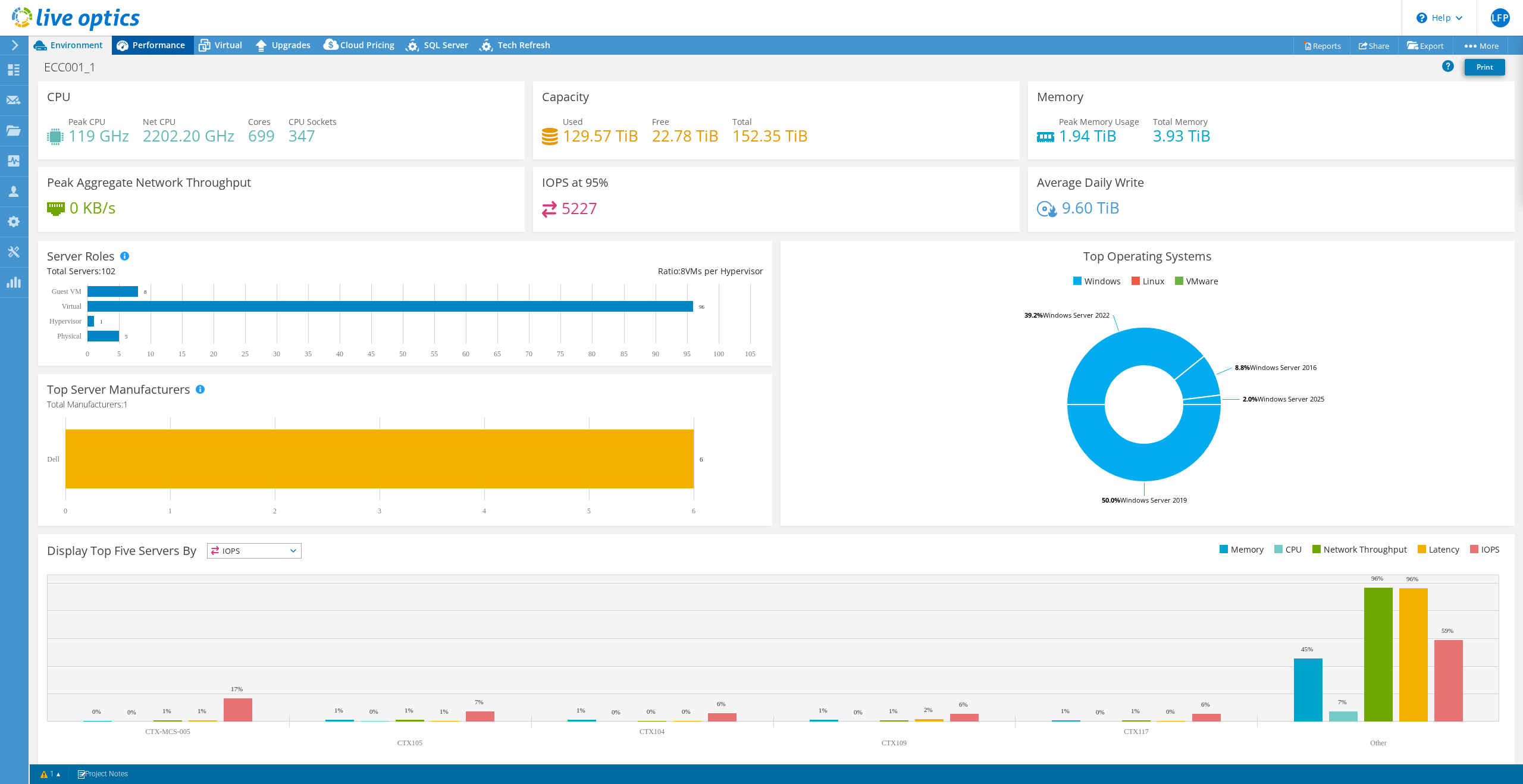
click at [154, 37] on div "Performance" at bounding box center [153, 45] width 82 height 19
